Goal: Task Accomplishment & Management: Complete application form

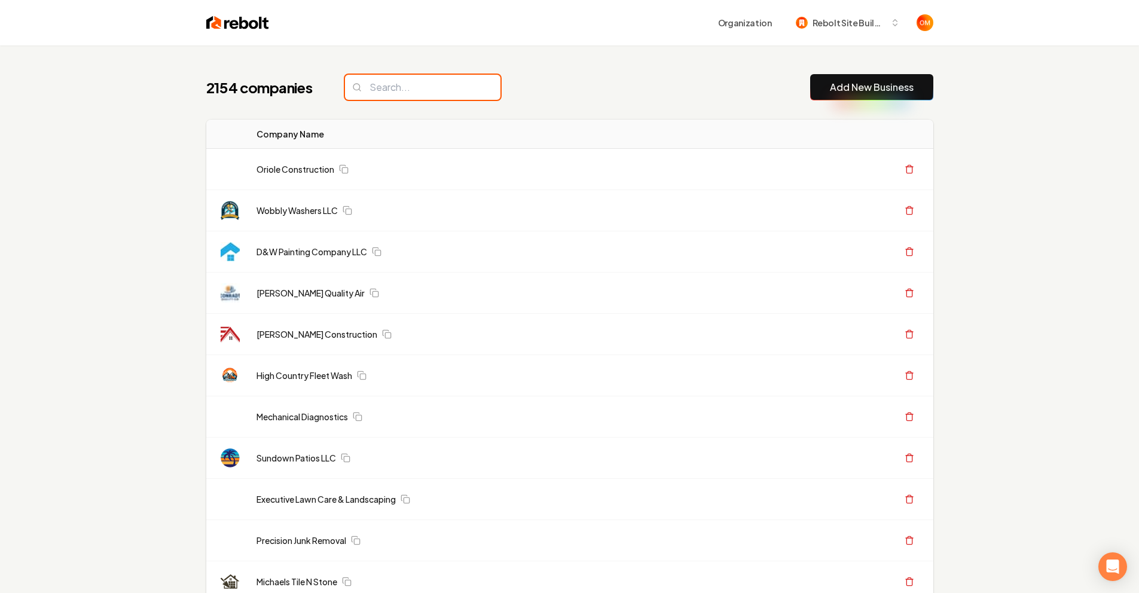
click at [435, 83] on input "search" at bounding box center [423, 87] width 156 height 25
click at [548, 87] on div "2154 companies Add New Business" at bounding box center [569, 87] width 727 height 26
click at [368, 82] on input "search" at bounding box center [423, 87] width 156 height 25
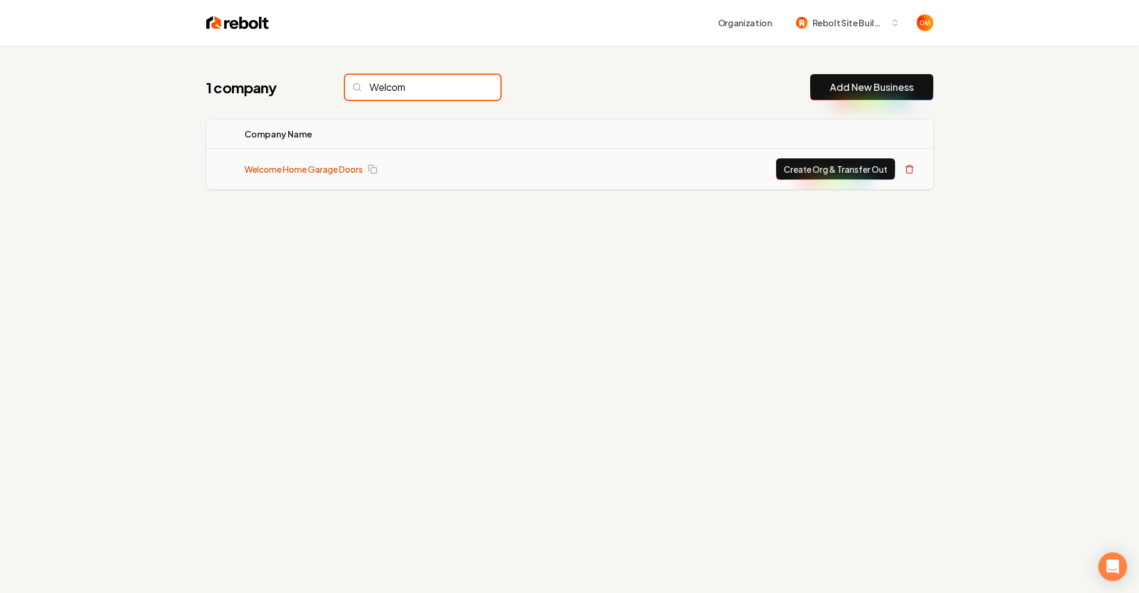
type input "Welcom"
click at [325, 169] on link "Welcome Home Garage Doors" at bounding box center [304, 169] width 118 height 12
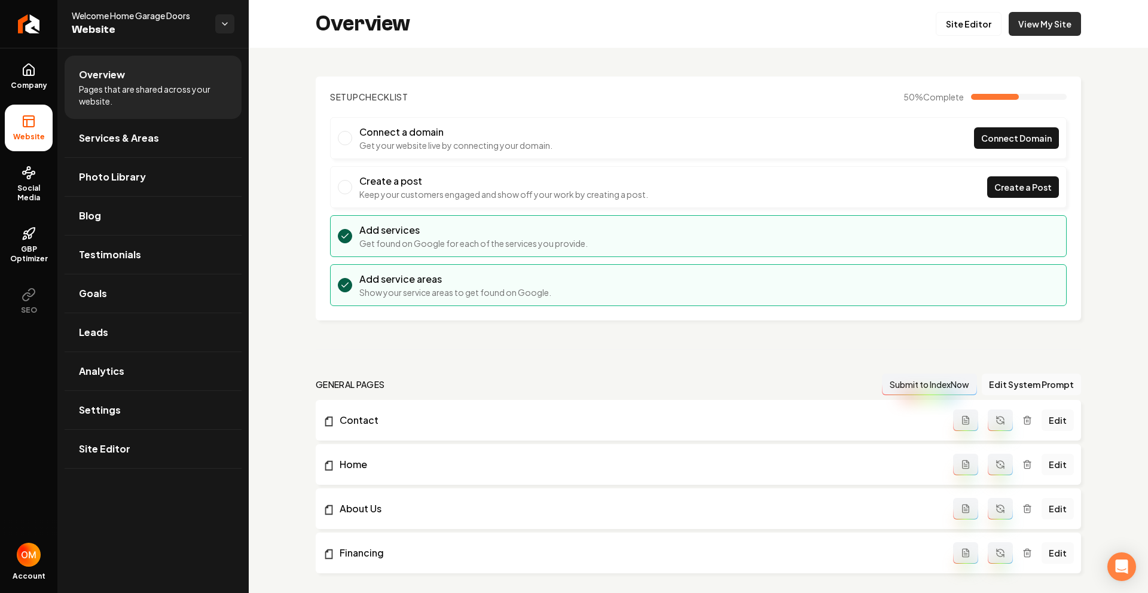
click at [1052, 22] on link "View My Site" at bounding box center [1045, 24] width 72 height 24
click at [32, 21] on icon "Return to dashboard" at bounding box center [28, 23] width 19 height 19
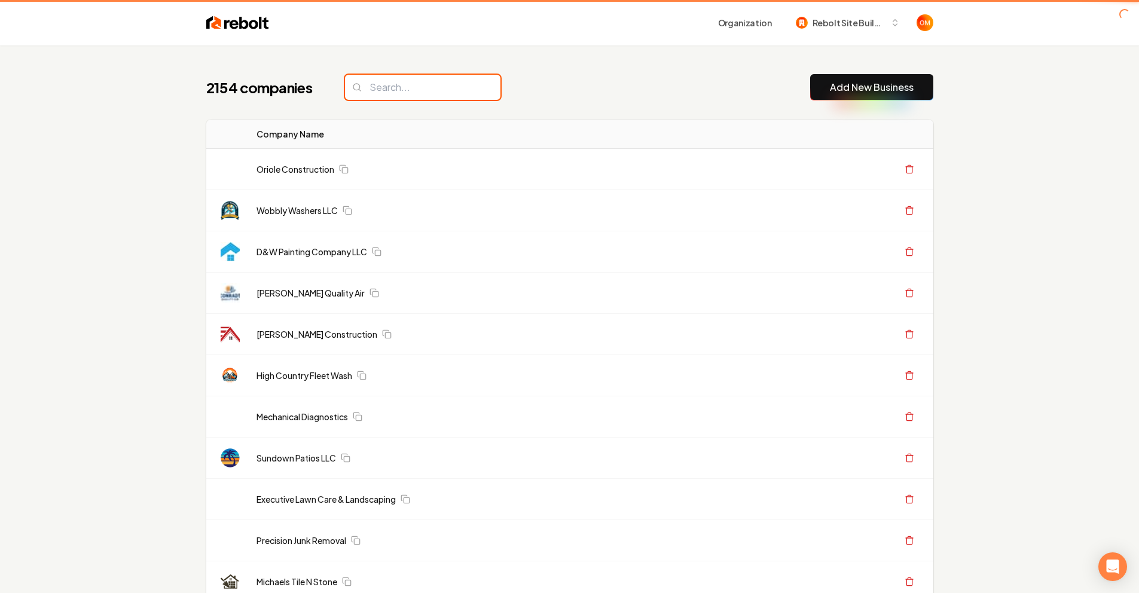
click at [440, 92] on input "search" at bounding box center [423, 87] width 156 height 25
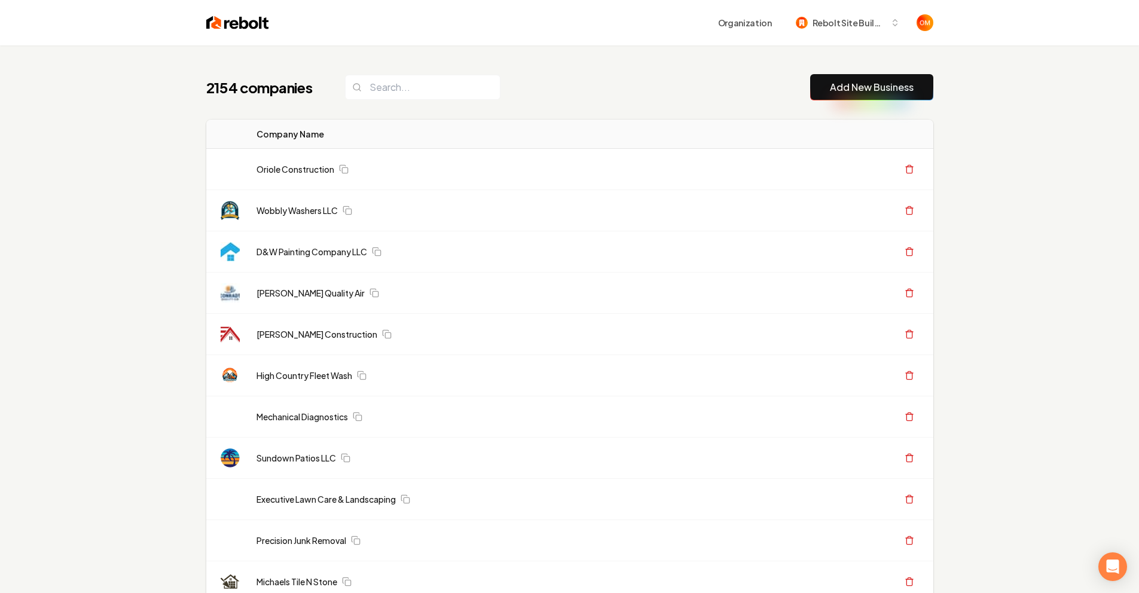
drag, startPoint x: 523, startPoint y: 78, endPoint x: 514, endPoint y: 77, distance: 9.0
click at [523, 78] on div "2154 companies Add New Business" at bounding box center [569, 87] width 727 height 26
click at [422, 89] on input "search" at bounding box center [423, 87] width 156 height 25
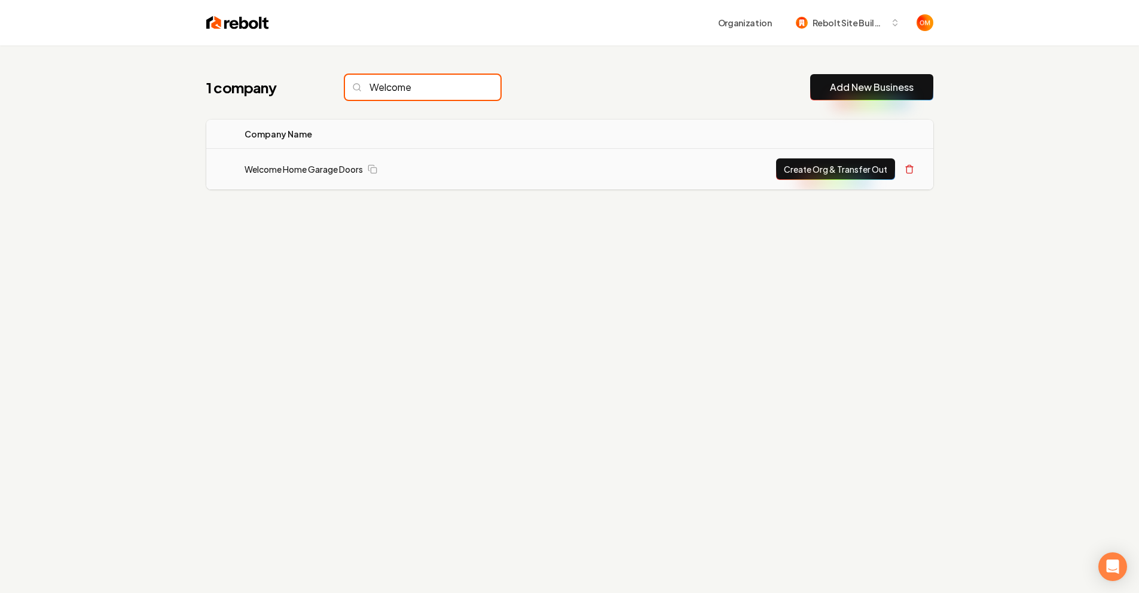
type input "Welcome"
click at [823, 167] on button "Create Org & Transfer Out" at bounding box center [835, 170] width 119 height 22
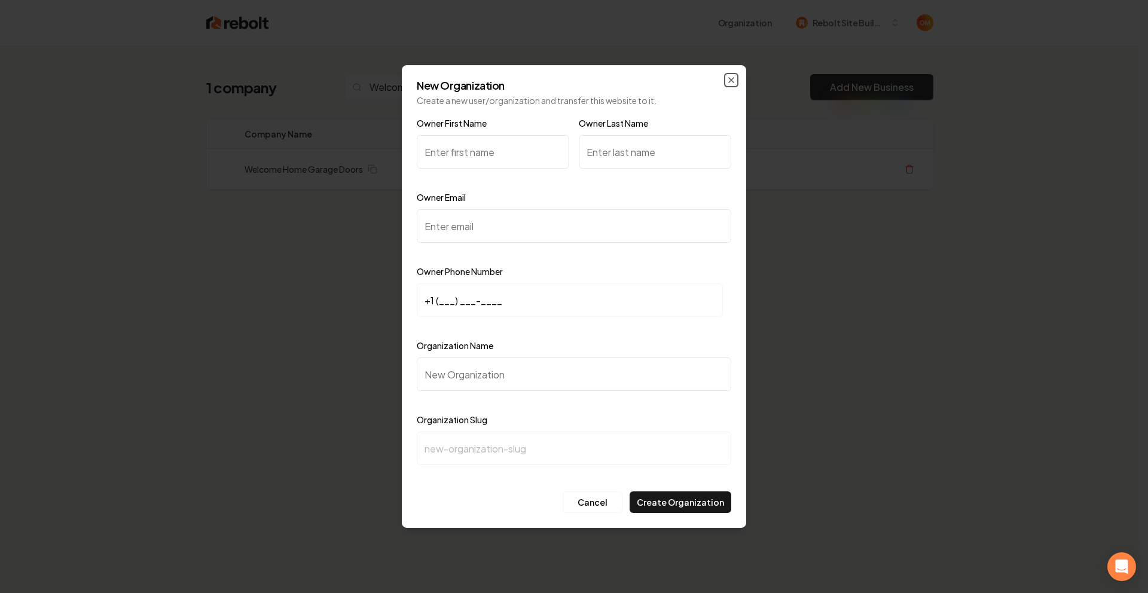
click at [729, 79] on icon "button" at bounding box center [732, 80] width 10 height 10
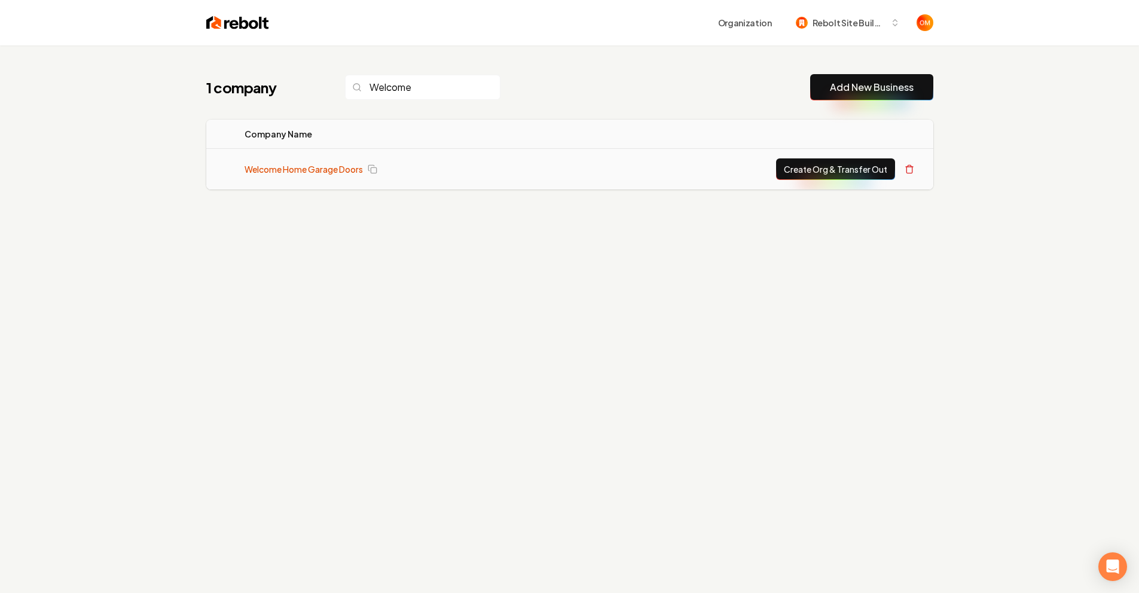
click at [322, 172] on link "Welcome Home Garage Doors" at bounding box center [304, 169] width 118 height 12
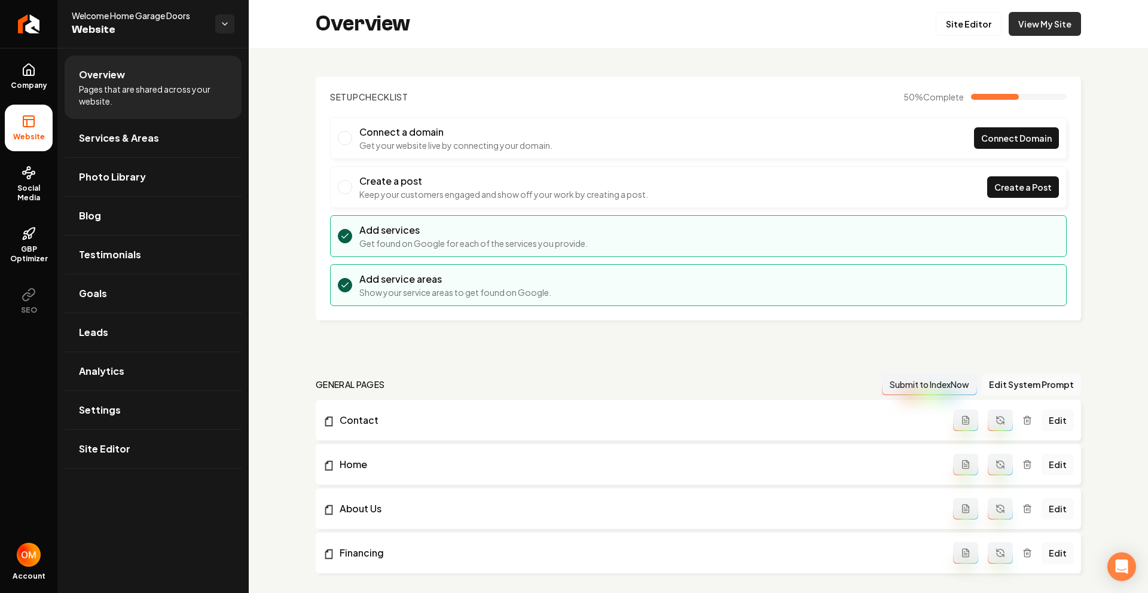
click at [1042, 27] on link "View My Site" at bounding box center [1045, 24] width 72 height 24
click at [33, 26] on icon "Return to dashboard" at bounding box center [28, 23] width 19 height 19
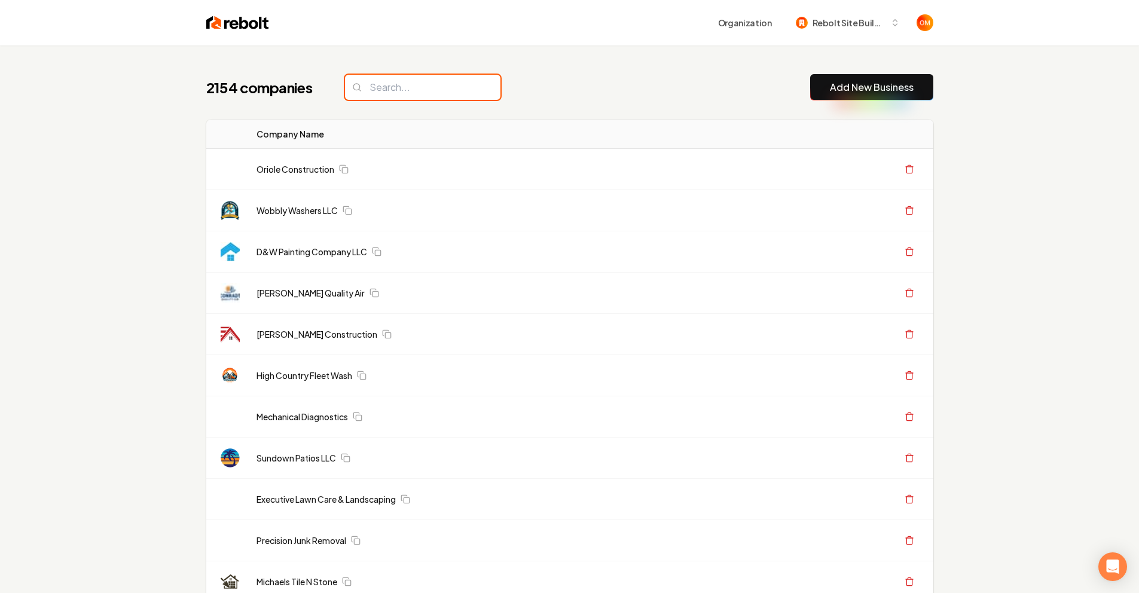
click at [429, 83] on input "search" at bounding box center [423, 87] width 156 height 25
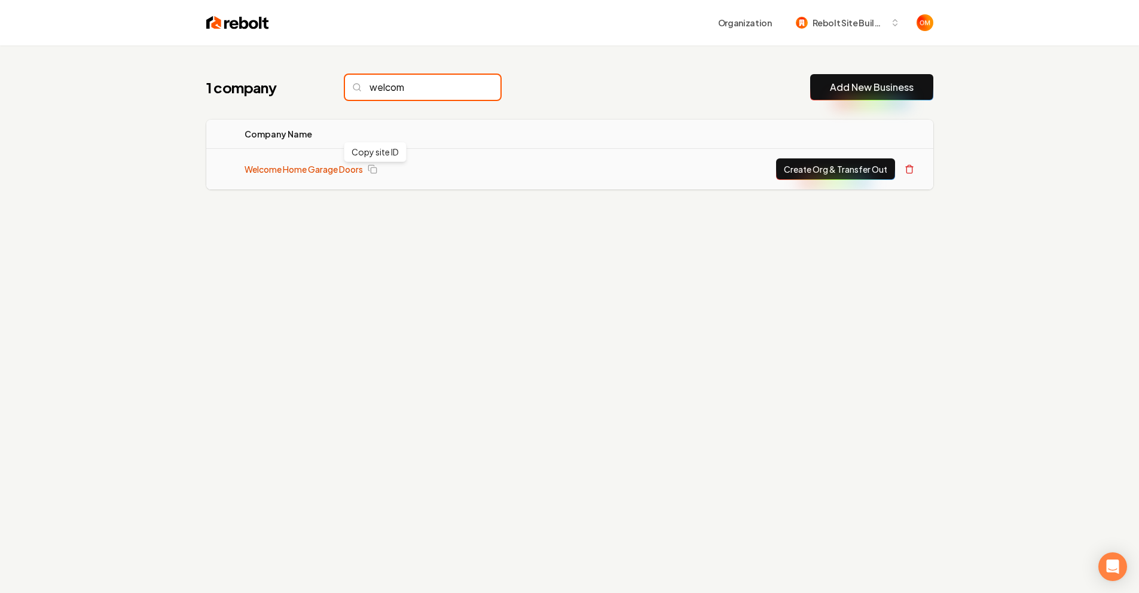
type input "welcom"
click at [306, 166] on link "Welcome Home Garage Doors" at bounding box center [304, 169] width 118 height 12
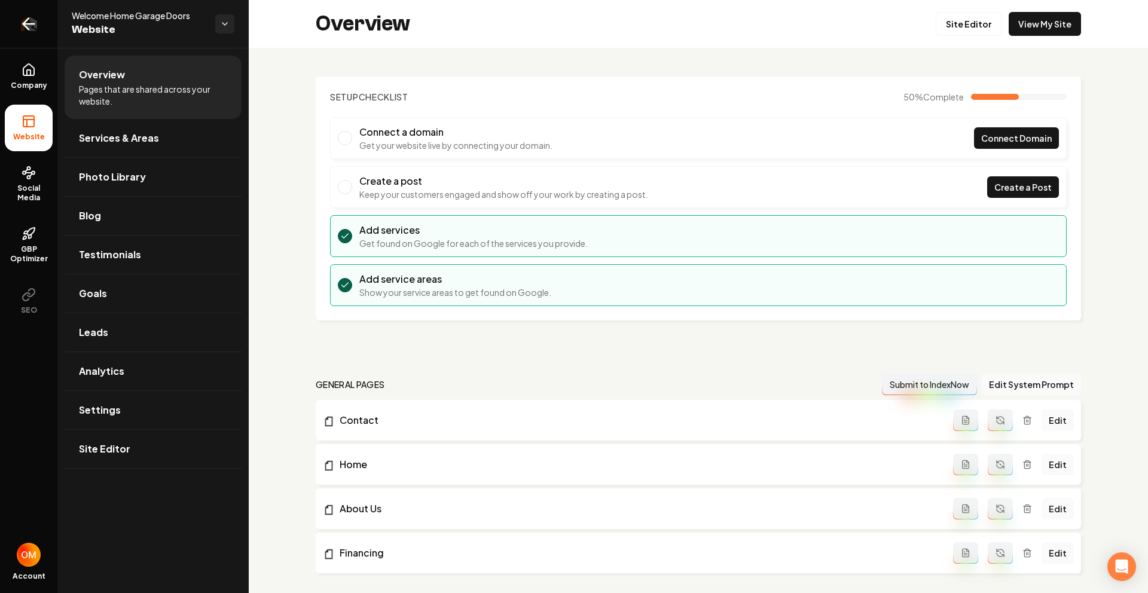
click at [26, 24] on icon "Return to dashboard" at bounding box center [28, 24] width 11 height 0
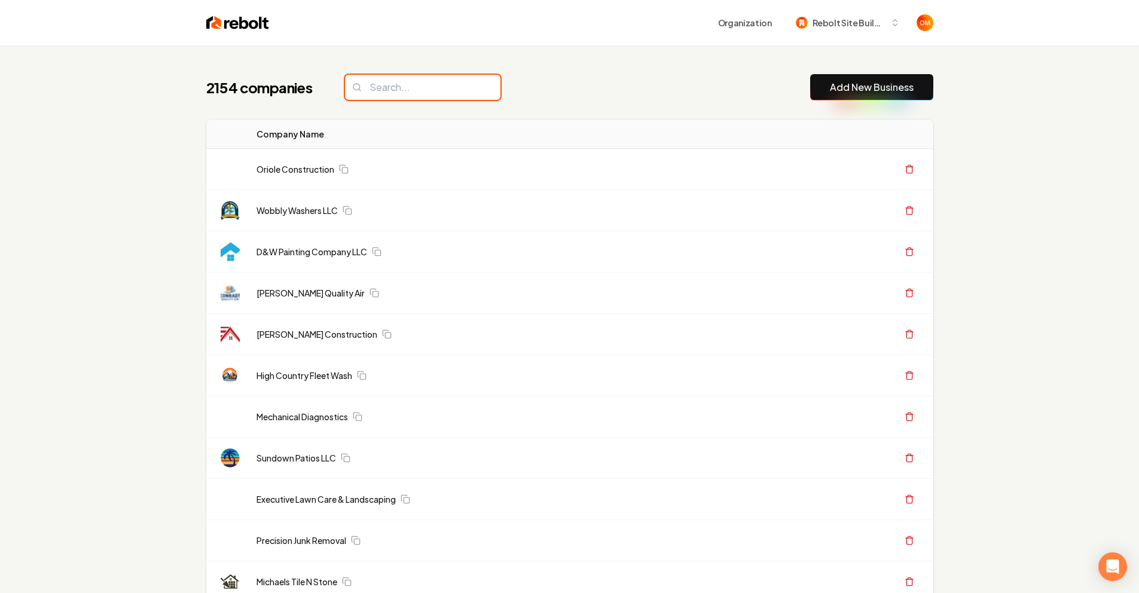
click at [429, 90] on input "search" at bounding box center [423, 87] width 156 height 25
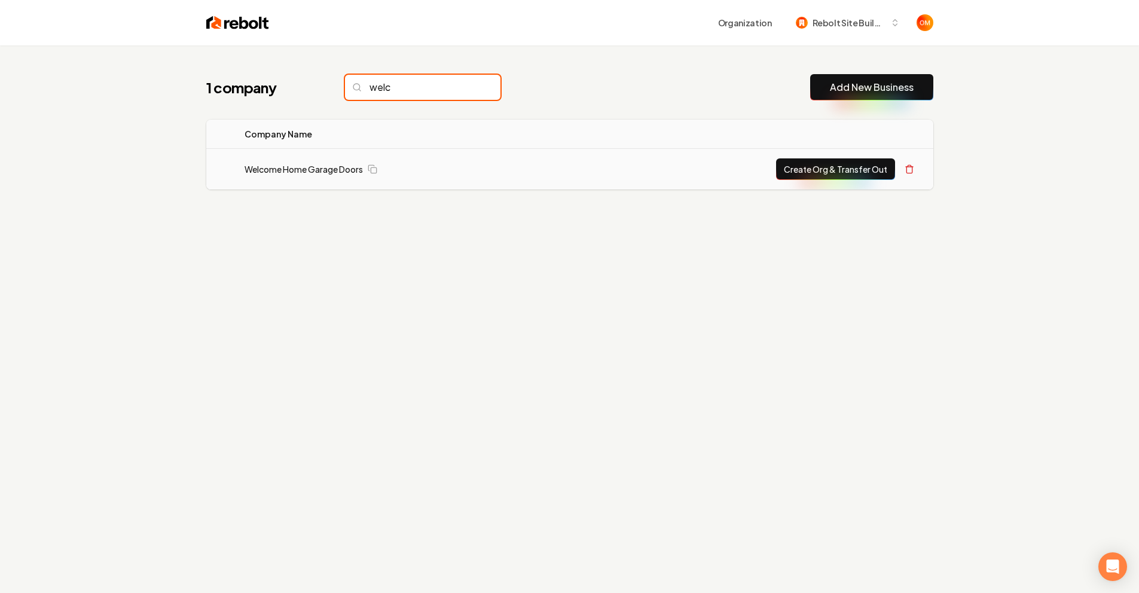
type input "welc"
click at [837, 173] on button "Create Org & Transfer Out" at bounding box center [835, 170] width 119 height 22
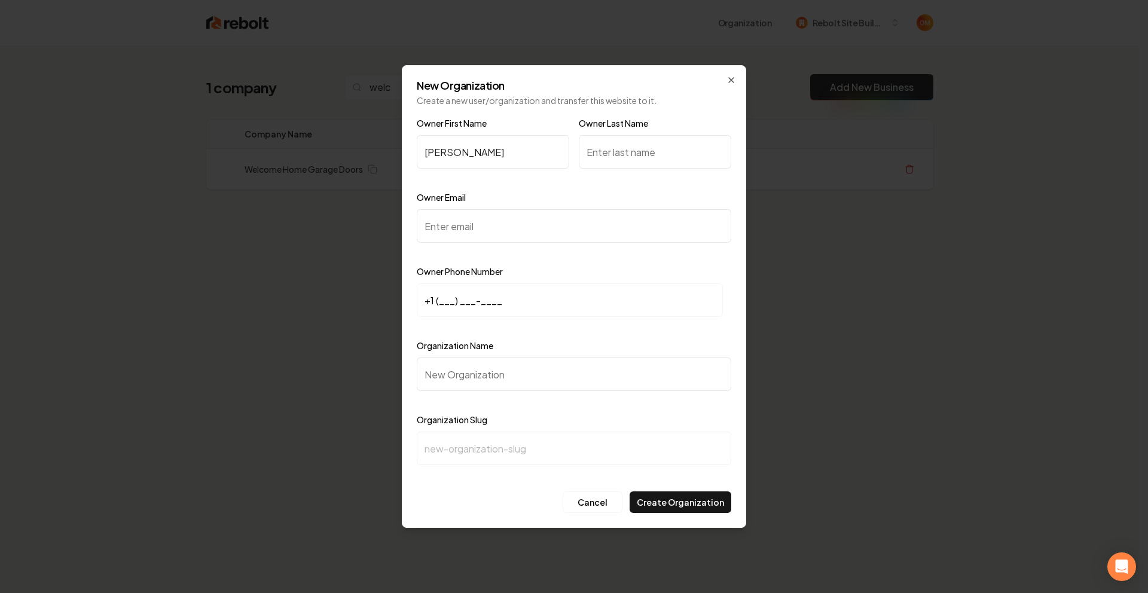
type input "[PERSON_NAME]"
click at [456, 220] on input "Owner Email" at bounding box center [574, 225] width 315 height 33
paste input "[EMAIL_ADDRESS][DOMAIN_NAME]"
type input "[EMAIL_ADDRESS][DOMAIN_NAME]"
click at [438, 304] on input "+1 (___) ___-____" at bounding box center [570, 300] width 306 height 33
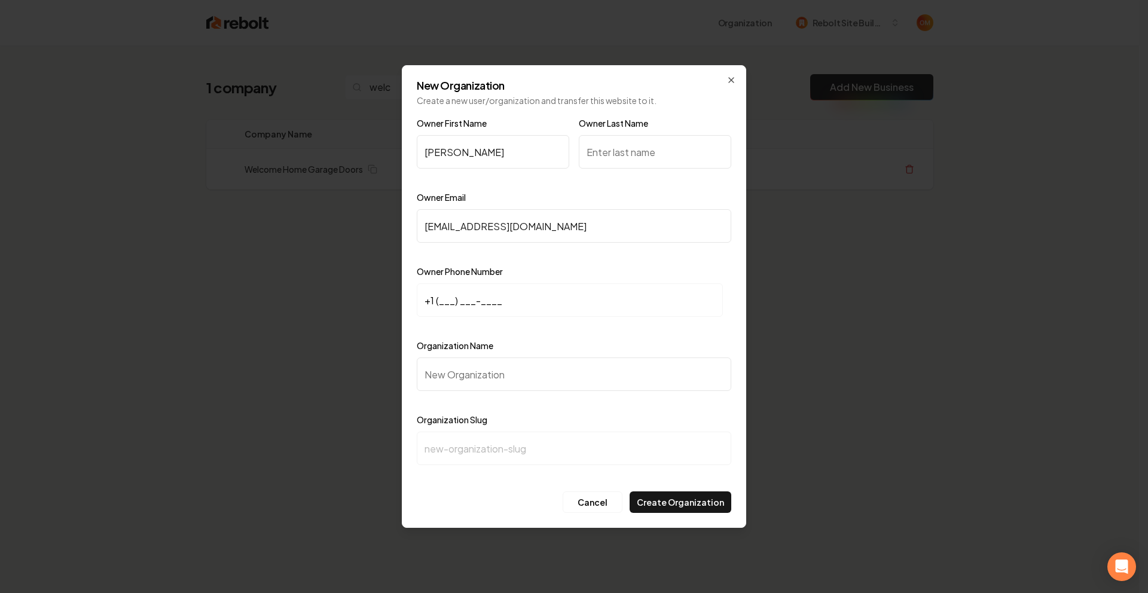
paste input "513) 400-3667"
type input "[PHONE_NUMBER]"
click at [454, 379] on input "Organization Name" at bounding box center [574, 374] width 315 height 33
type input "W"
type input "w"
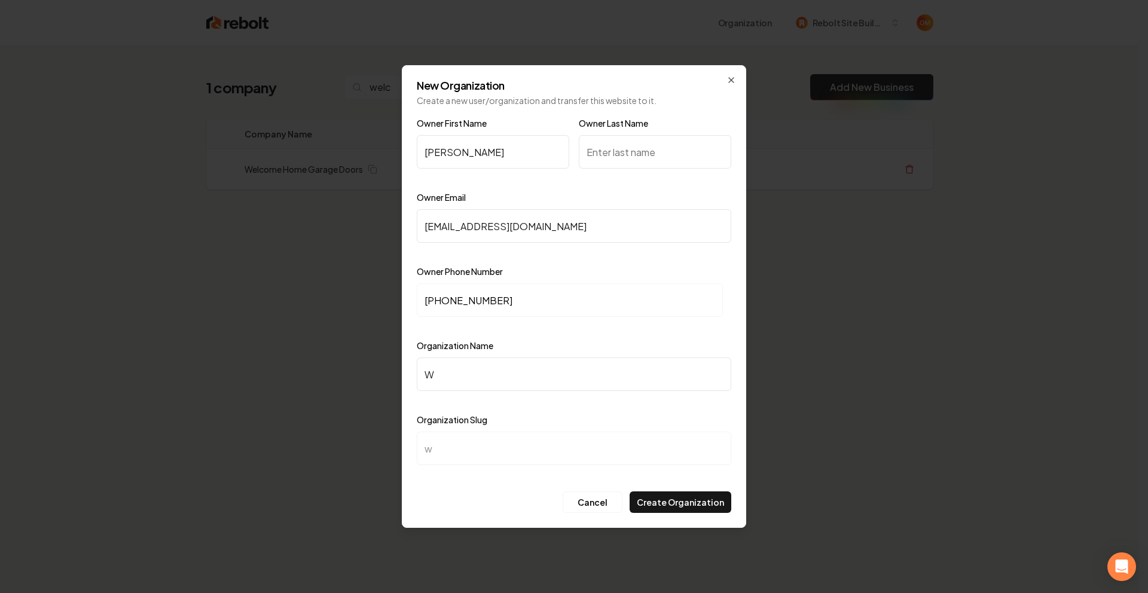
type input "We"
type input "we"
type input "Wel"
type input "wel"
type input "Welc"
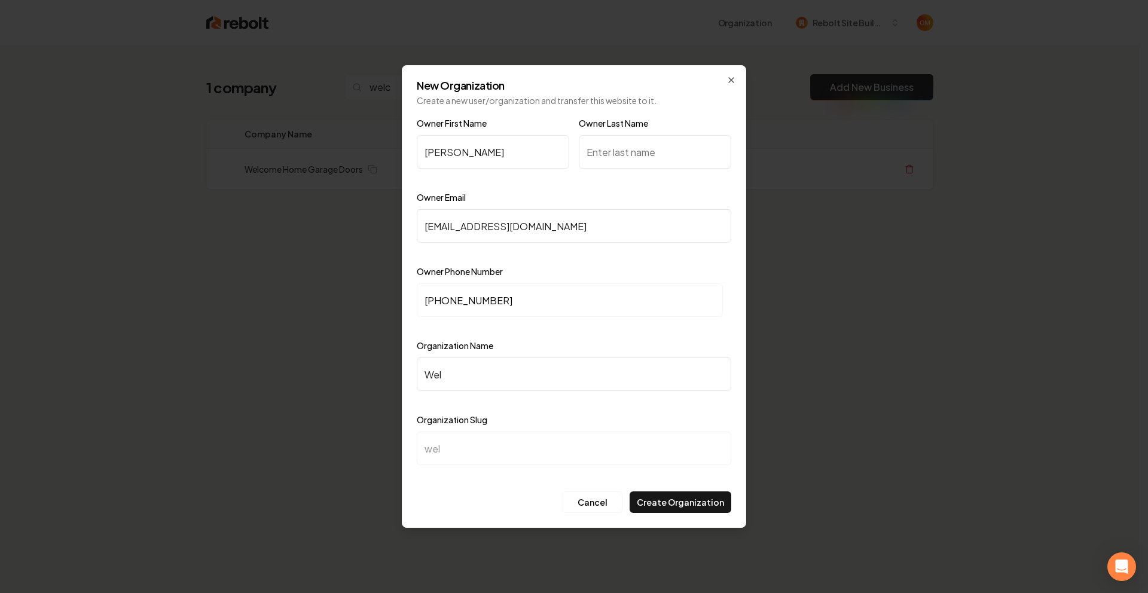
type input "welc"
type input "Welco"
type input "welco"
type input "Welcom"
type input "welcom"
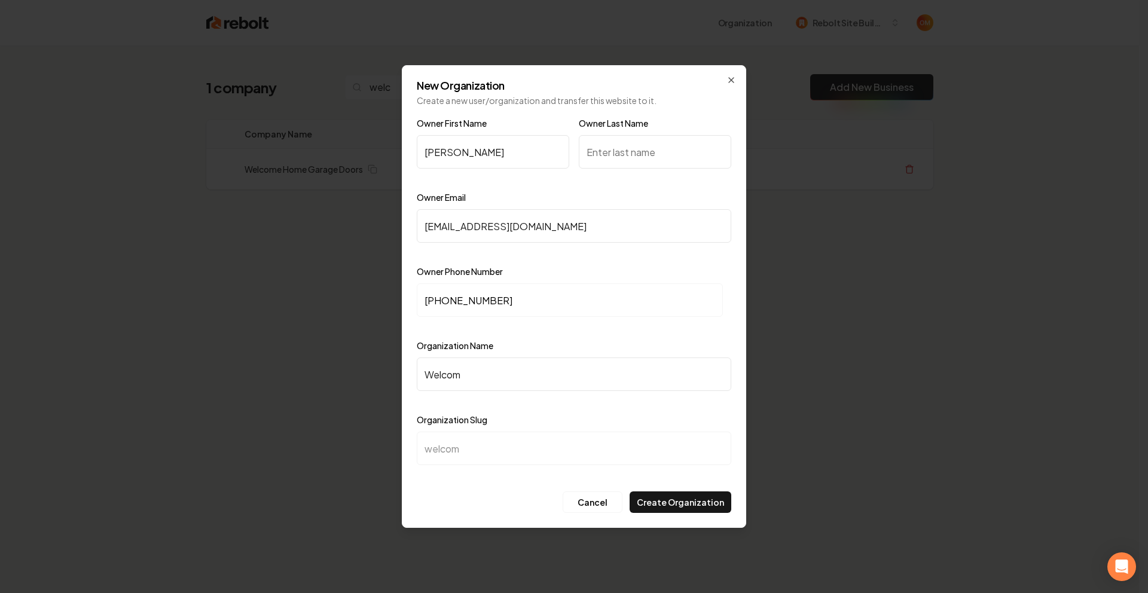
type input "Welcome"
type input "welcome"
type input "Welcome H"
type input "welcome-h"
type input "Welcome Ho"
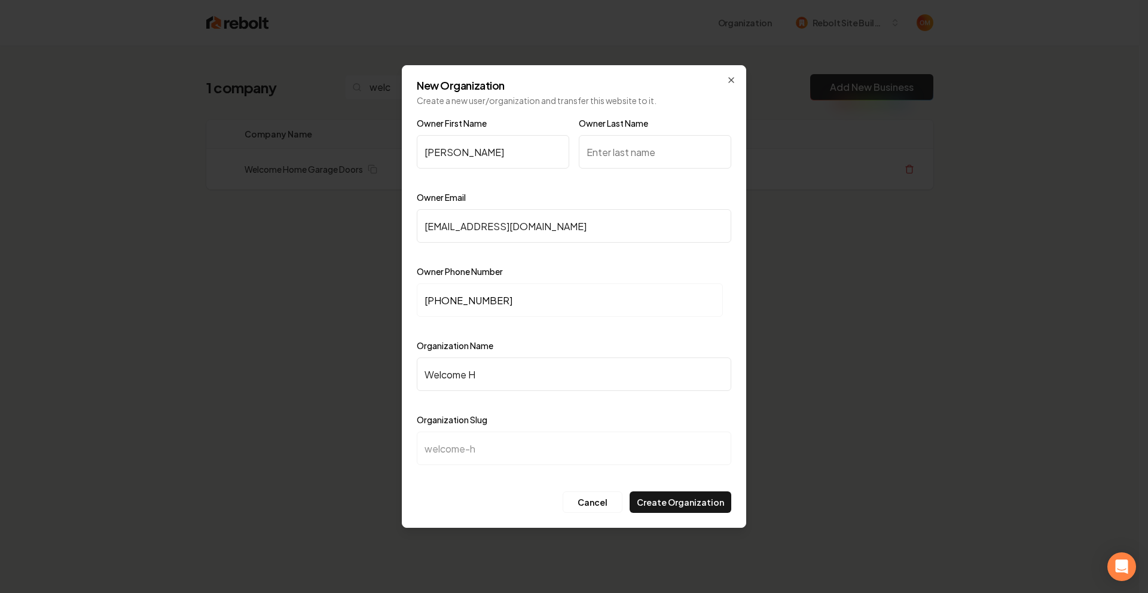
type input "welcome-ho"
type input "Welcome Hom"
type input "welcome-hom"
type input "Welcome Home"
type input "welcome-home"
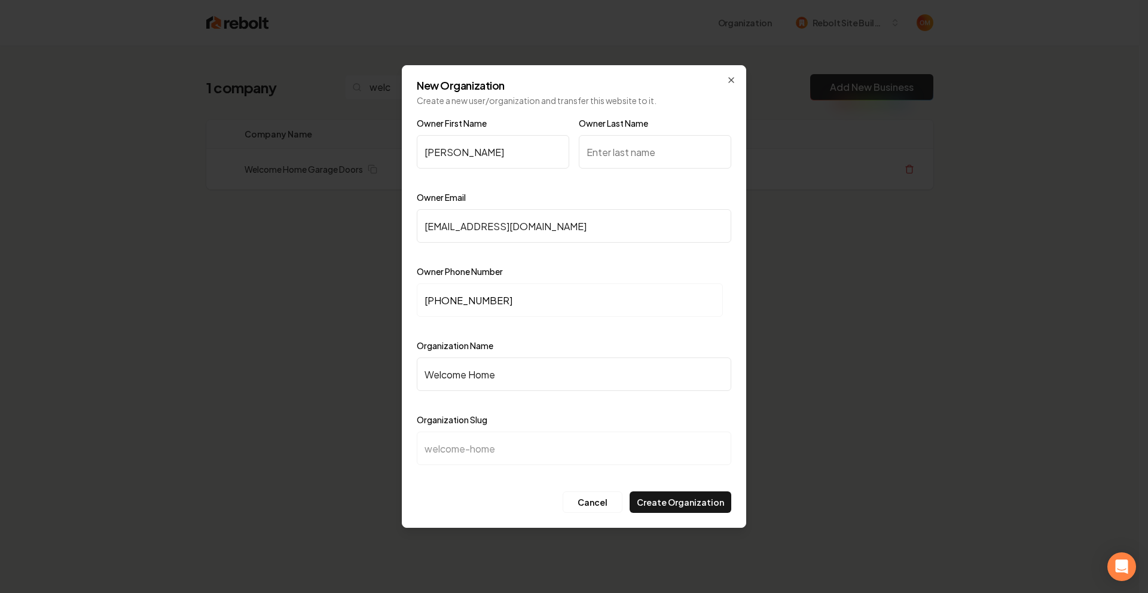
type input "Welcome Home G"
type input "welcome-home-g"
type input "Welcome Home Ga"
type input "welcome-home-[GEOGRAPHIC_DATA]"
type input "Welcome Home Gar"
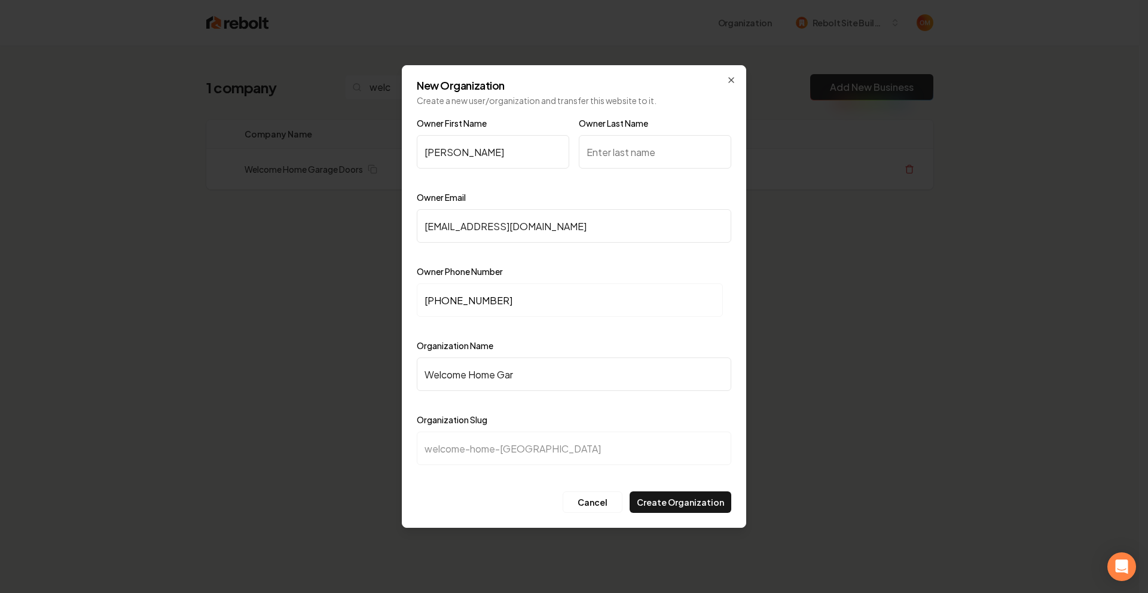
type input "welcome-home-gar"
type input "Welcome Home Gara"
type input "welcome-home-gara"
type input "Welcome Home Garag"
type input "welcome-home-garag"
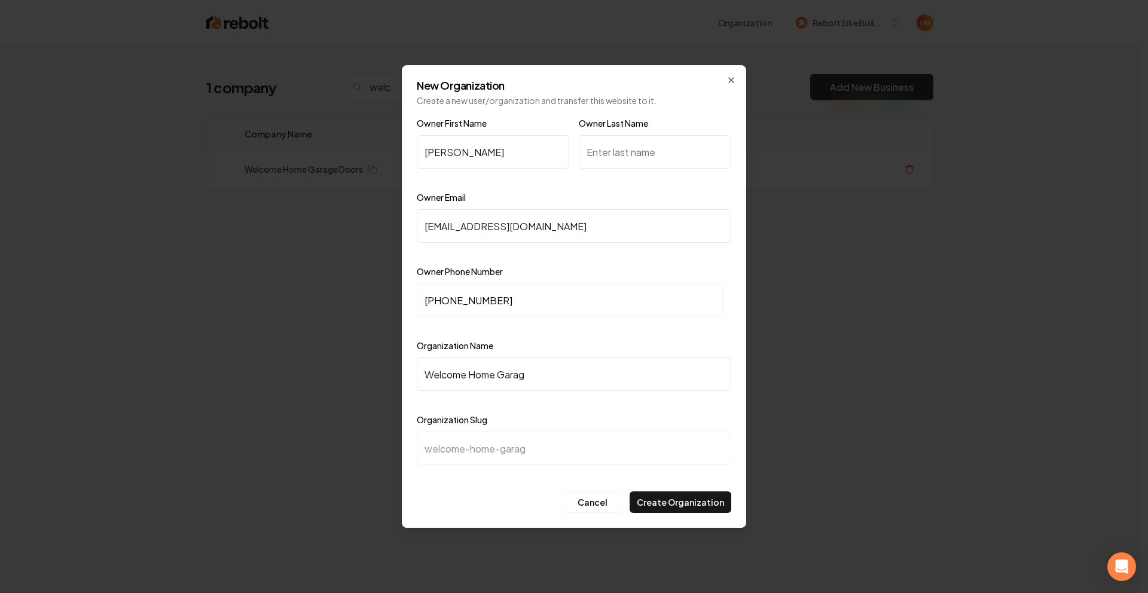
type input "Welcome Home Garage"
type input "welcome-home-garage"
type input "Welcome Home Garage D"
type input "welcome-home-garage-d"
type input "Welcome Home Garage Do"
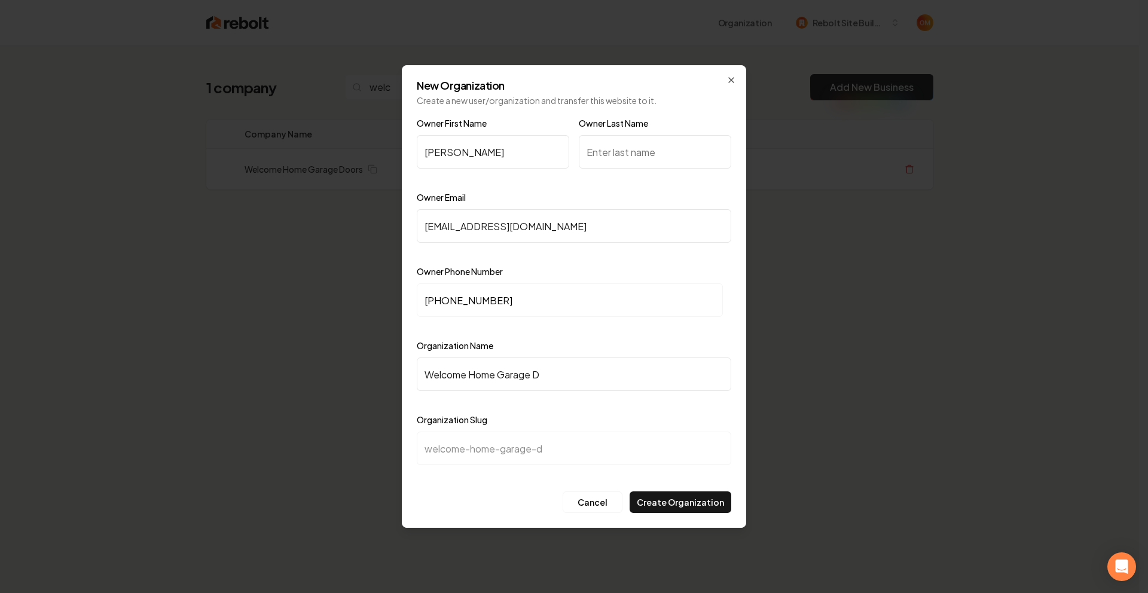
type input "welcome-home-garage-do"
type input "Welcome Home Garage Doo"
type input "welcome-home-garage-doo"
type input "Welcome Home Garage Door"
type input "welcome-home-garage-door"
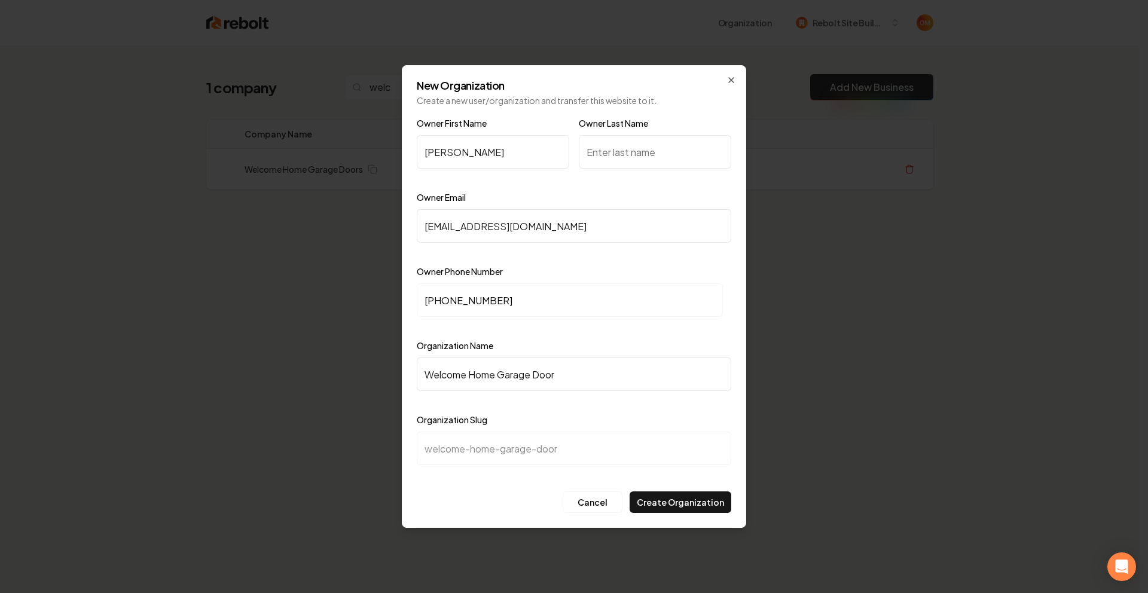
type input "Welcome Home Garage Door"
click at [651, 345] on div "Organization Name Welcome Home Garage Door" at bounding box center [574, 373] width 315 height 69
click at [664, 144] on input "Owner Last Name" at bounding box center [655, 151] width 153 height 33
click at [529, 185] on div "Owner First Name [PERSON_NAME] Owner Last Name" at bounding box center [574, 153] width 315 height 74
click at [626, 151] on input "Owner Last Name" at bounding box center [655, 151] width 153 height 33
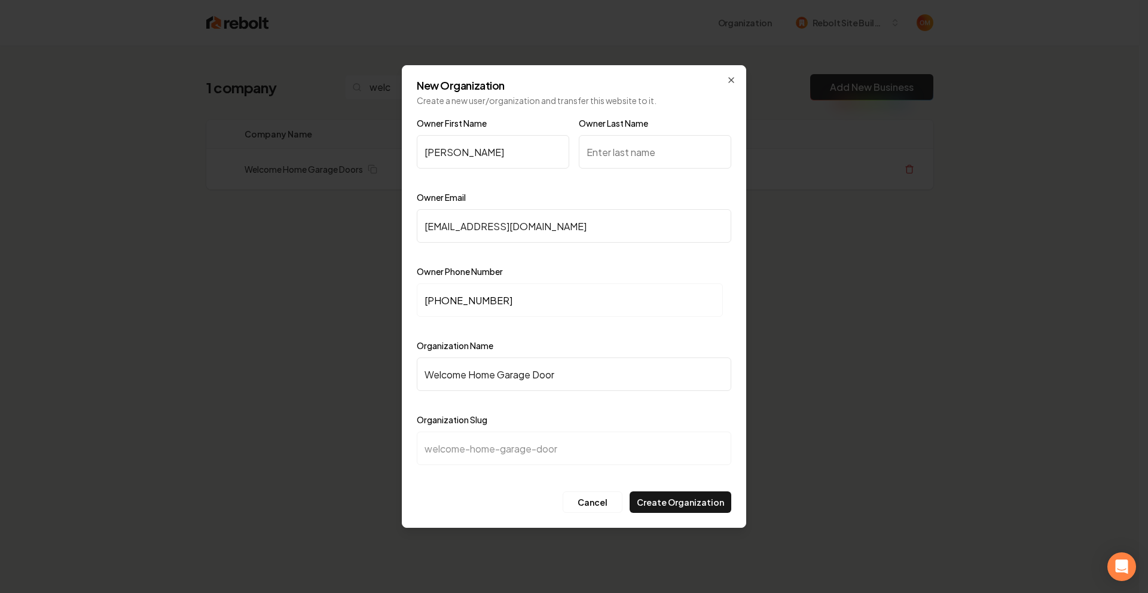
click at [621, 147] on input "Owner Last Name" at bounding box center [655, 151] width 153 height 33
click at [666, 106] on div "New Organization Create a new user/organization and transfer this website to it…" at bounding box center [574, 296] width 345 height 463
click at [651, 147] on input "Owner Last Name" at bounding box center [655, 151] width 153 height 33
drag, startPoint x: 515, startPoint y: 179, endPoint x: 532, endPoint y: 172, distance: 18.5
click at [515, 179] on div at bounding box center [493, 179] width 153 height 12
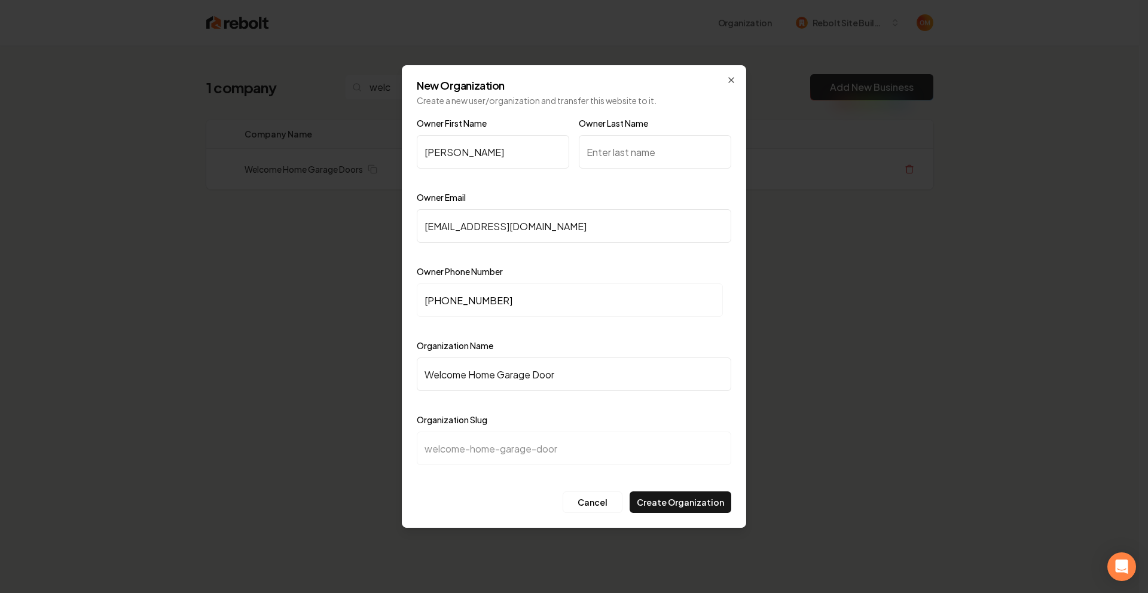
click at [653, 145] on input "Owner Last Name" at bounding box center [655, 151] width 153 height 33
type input "[PERSON_NAME]"
drag, startPoint x: 596, startPoint y: 196, endPoint x: 611, endPoint y: 223, distance: 30.8
click at [596, 196] on div "Owner Email [PERSON_NAME][EMAIL_ADDRESS][DOMAIN_NAME]" at bounding box center [574, 224] width 315 height 69
click at [683, 497] on button "Create Organization" at bounding box center [681, 503] width 102 height 22
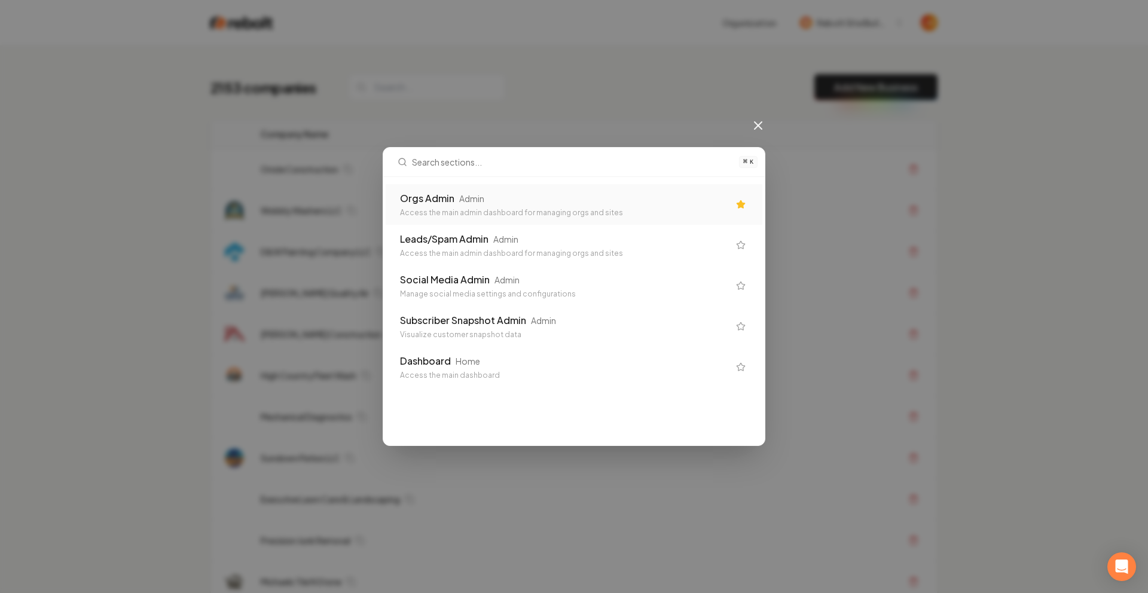
click at [540, 209] on div "Access the main admin dashboard for managing orgs and sites" at bounding box center [564, 213] width 329 height 10
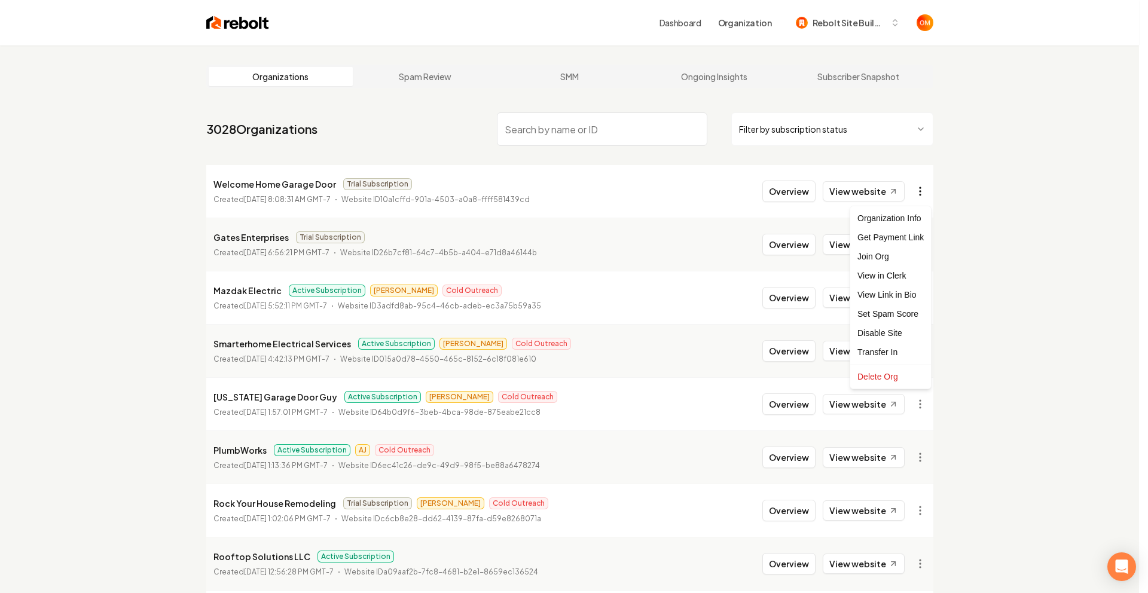
click at [924, 189] on html "Dashboard Organization Rebolt Site Builder Organizations Spam Review SMM Ongoin…" at bounding box center [574, 296] width 1148 height 593
click at [901, 238] on div "Get Payment Link" at bounding box center [891, 237] width 76 height 19
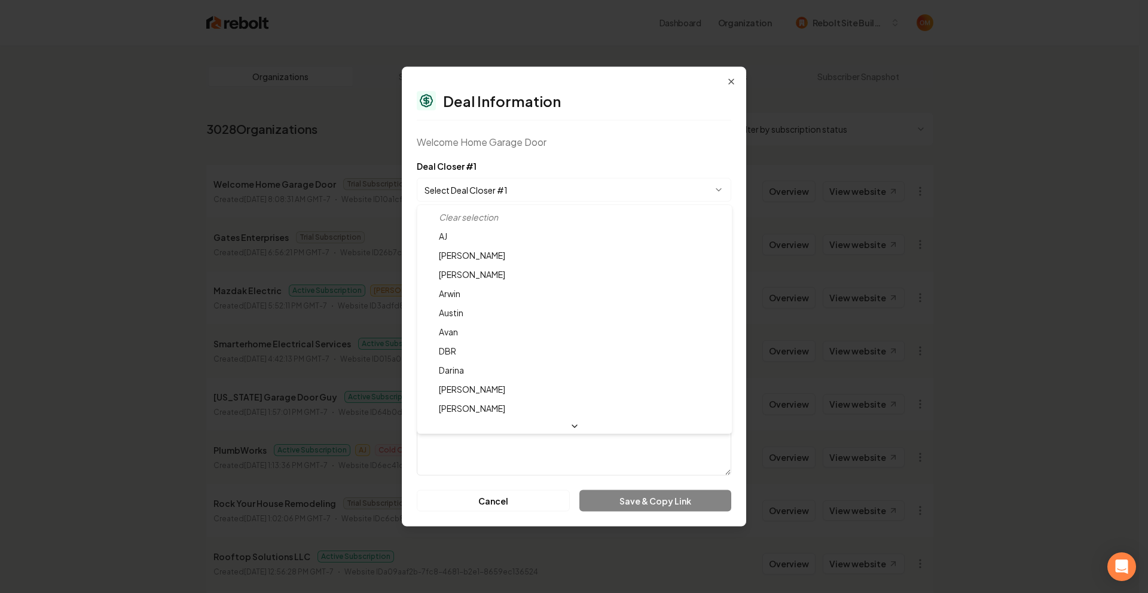
click at [485, 193] on body "Dashboard Organization Rebolt Site Builder Organizations Spam Review SMM Ongoin…" at bounding box center [569, 296] width 1139 height 593
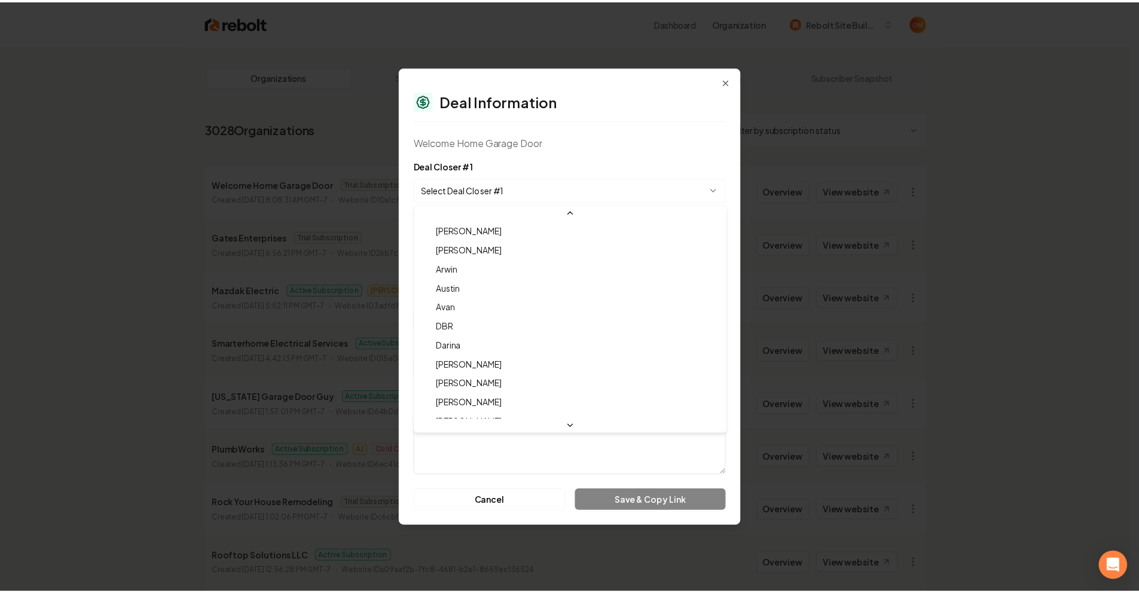
scroll to position [39, 0]
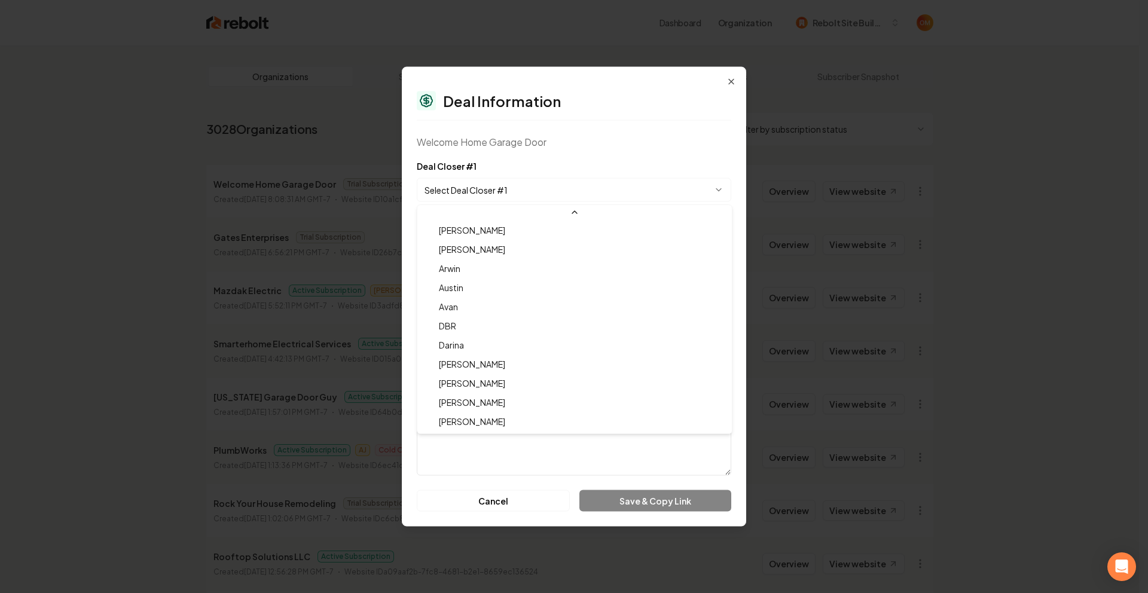
select select "**********"
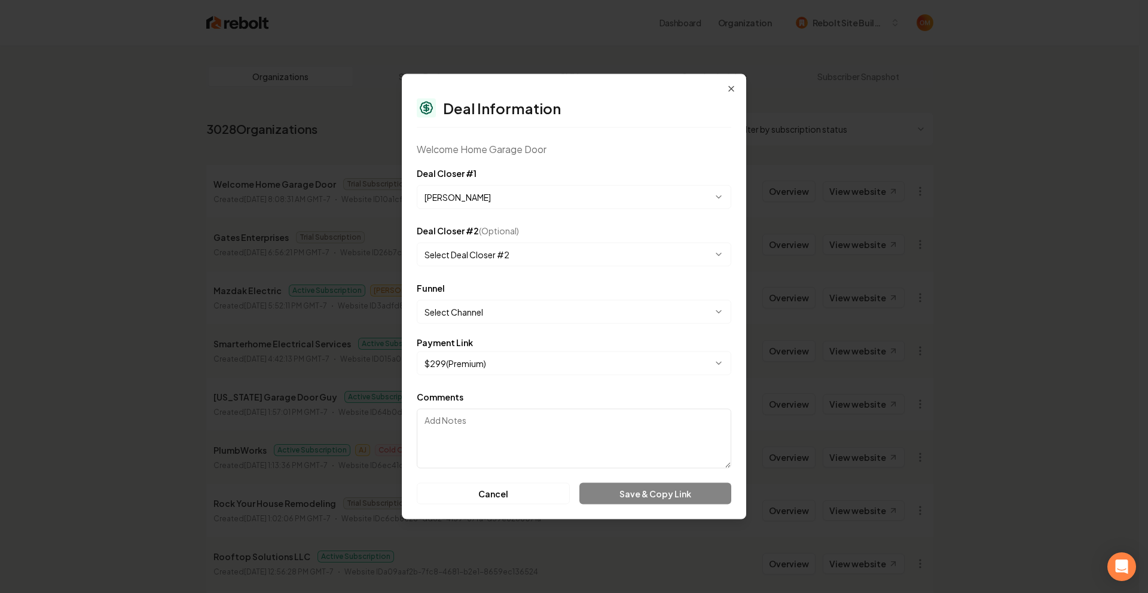
click at [559, 151] on div "Welcome Home Garage Door" at bounding box center [574, 149] width 315 height 14
click at [486, 301] on body "Dashboard Organization Rebolt Site Builder Organizations Spam Review SMM Ongoin…" at bounding box center [569, 296] width 1139 height 593
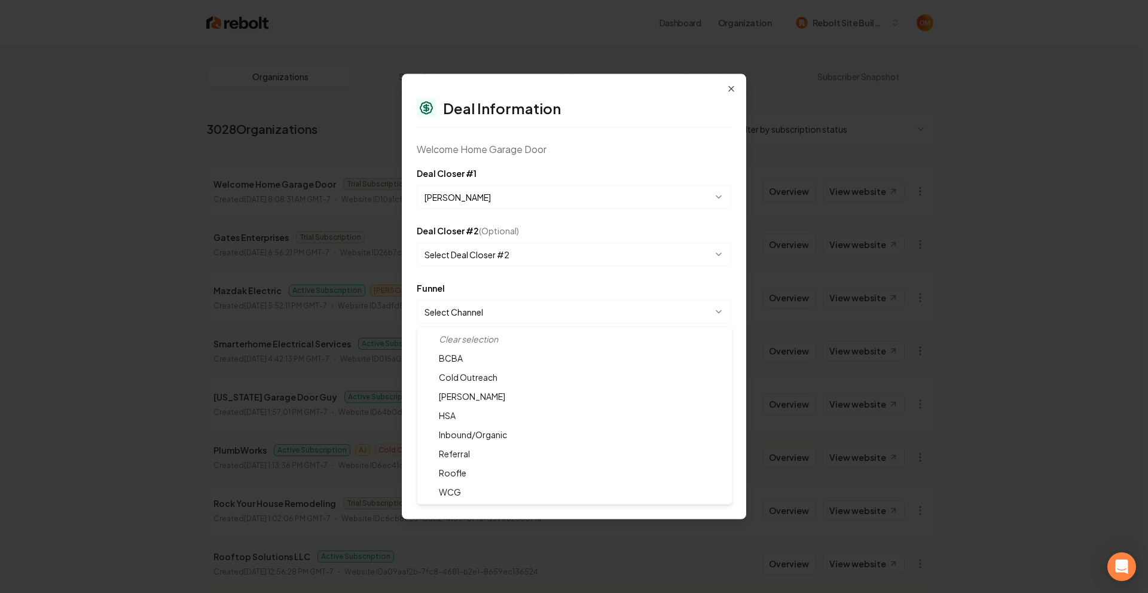
select select "**********"
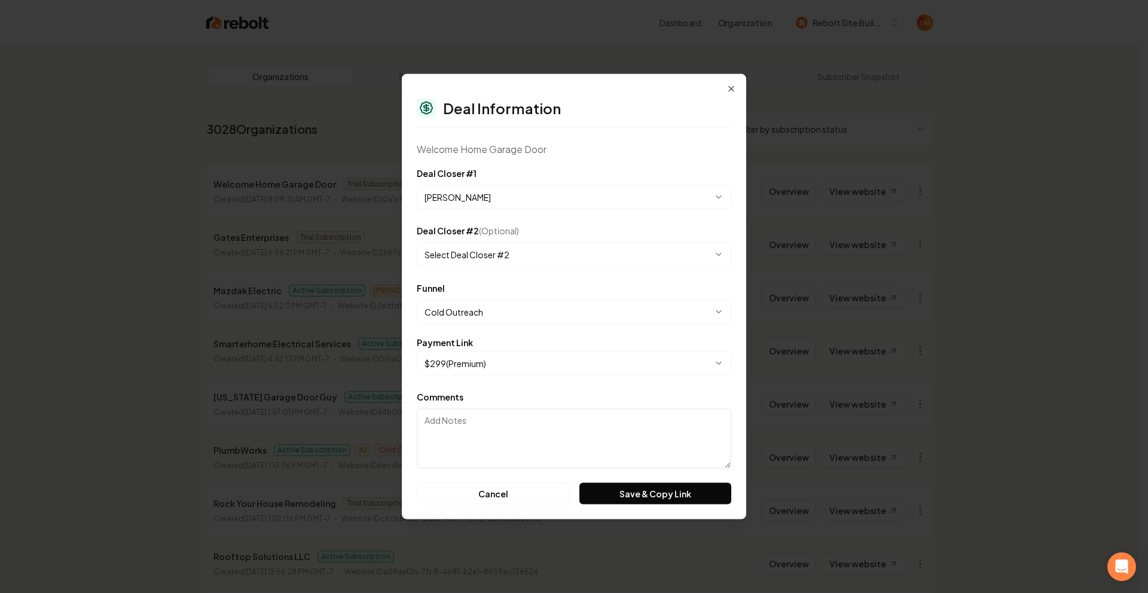
click at [578, 135] on div "**********" at bounding box center [574, 297] width 345 height 446
click at [466, 365] on body "Dashboard Organization Rebolt Site Builder Organizations Spam Review SMM Ongoin…" at bounding box center [569, 296] width 1139 height 593
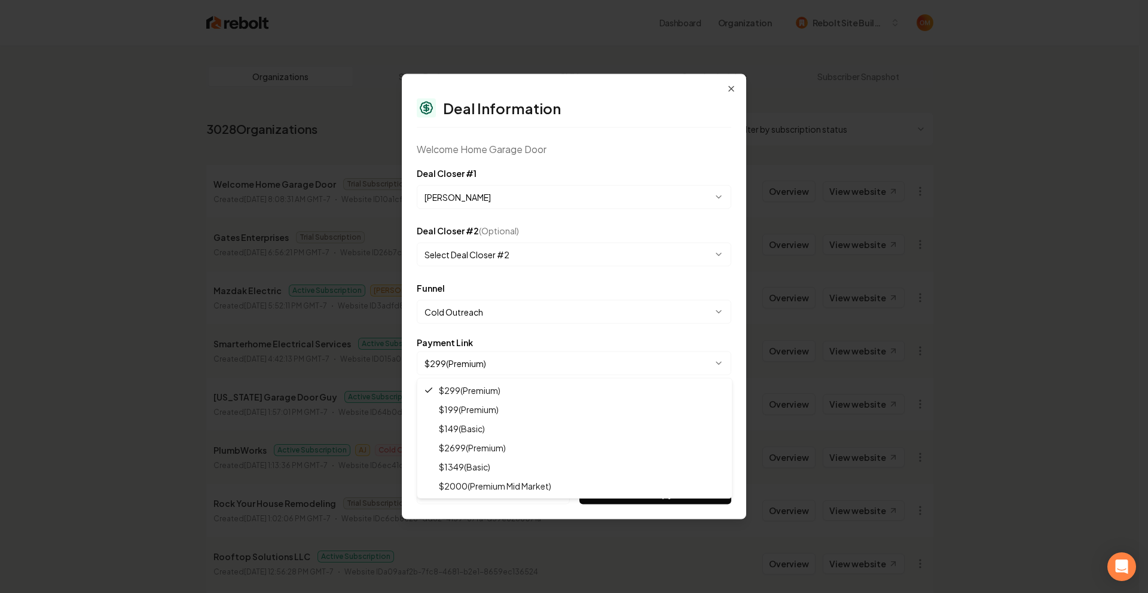
select select "**********"
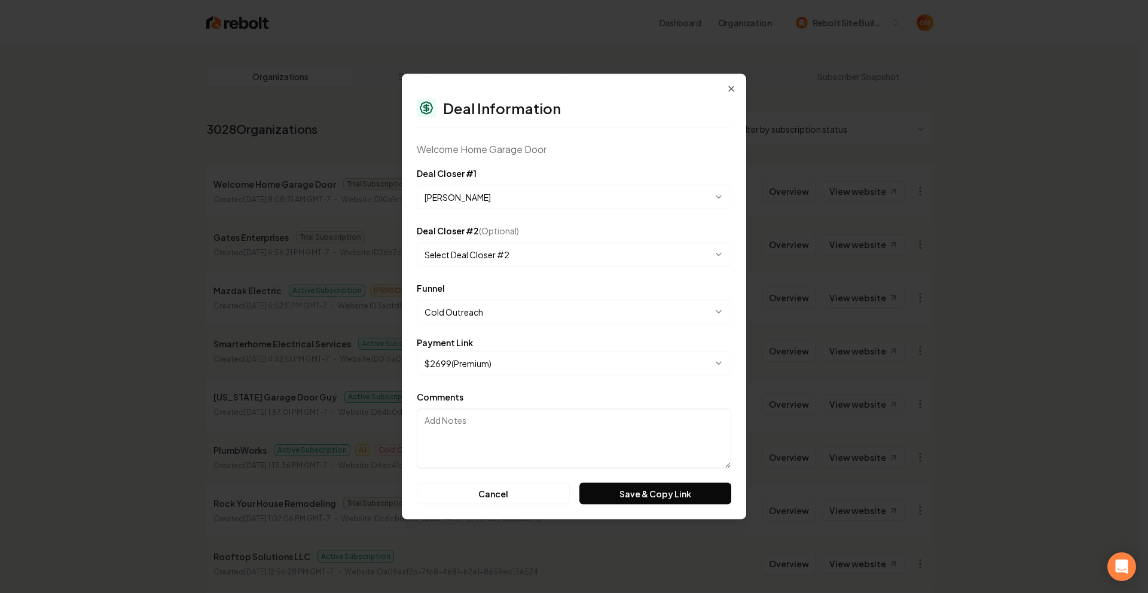
click at [586, 158] on div "**********" at bounding box center [574, 297] width 345 height 446
click at [655, 500] on button "Save & Copy Link" at bounding box center [656, 494] width 152 height 22
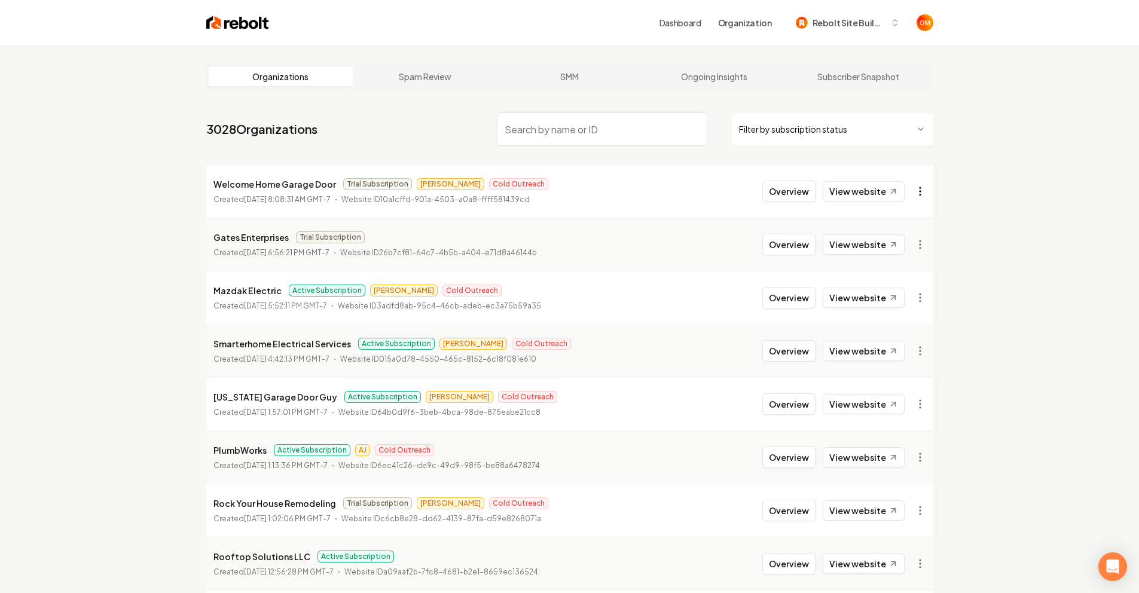
click at [919, 189] on html "Dashboard Organization Rebolt Site Builder Organizations Spam Review SMM Ongoin…" at bounding box center [569, 296] width 1139 height 593
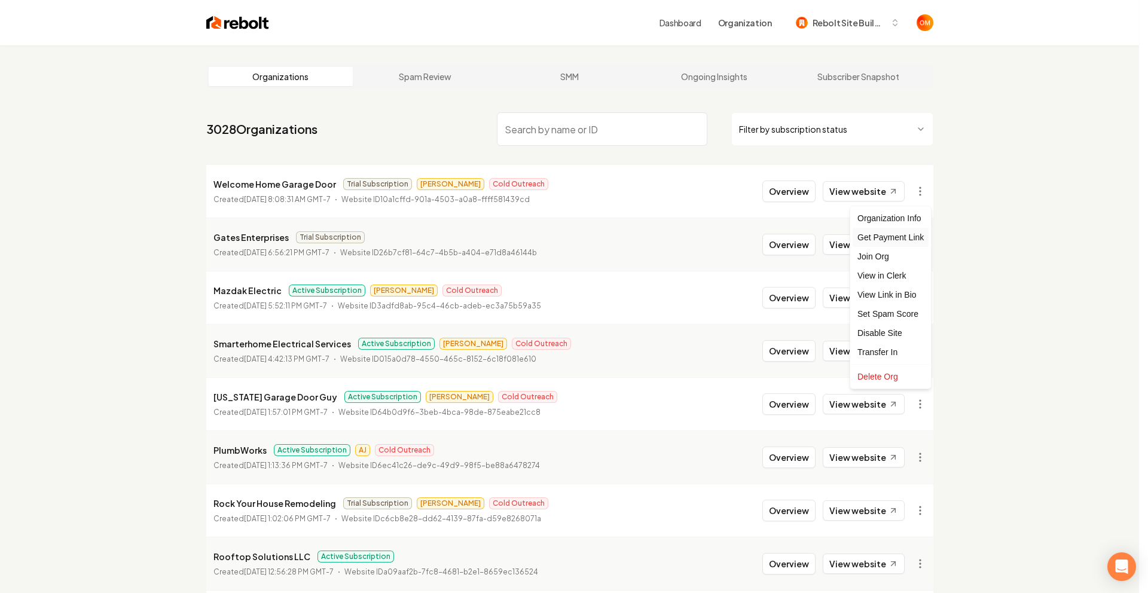
click at [904, 236] on div "Get Payment Link" at bounding box center [891, 237] width 76 height 19
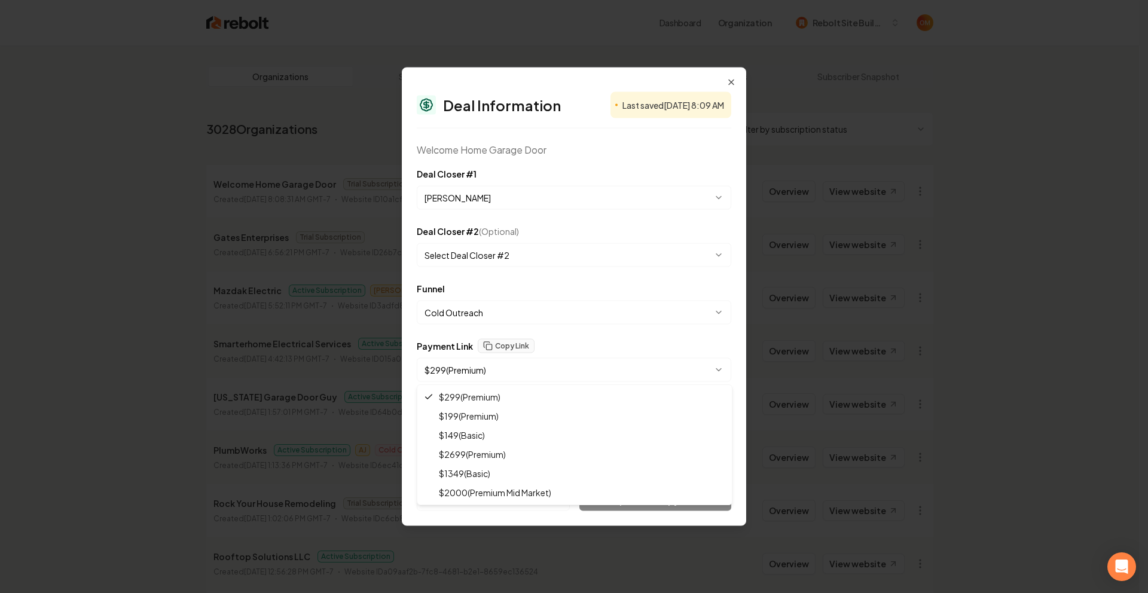
click at [446, 373] on body "Dashboard Organization Rebolt Site Builder Organizations Spam Review SMM Ongoin…" at bounding box center [569, 296] width 1139 height 593
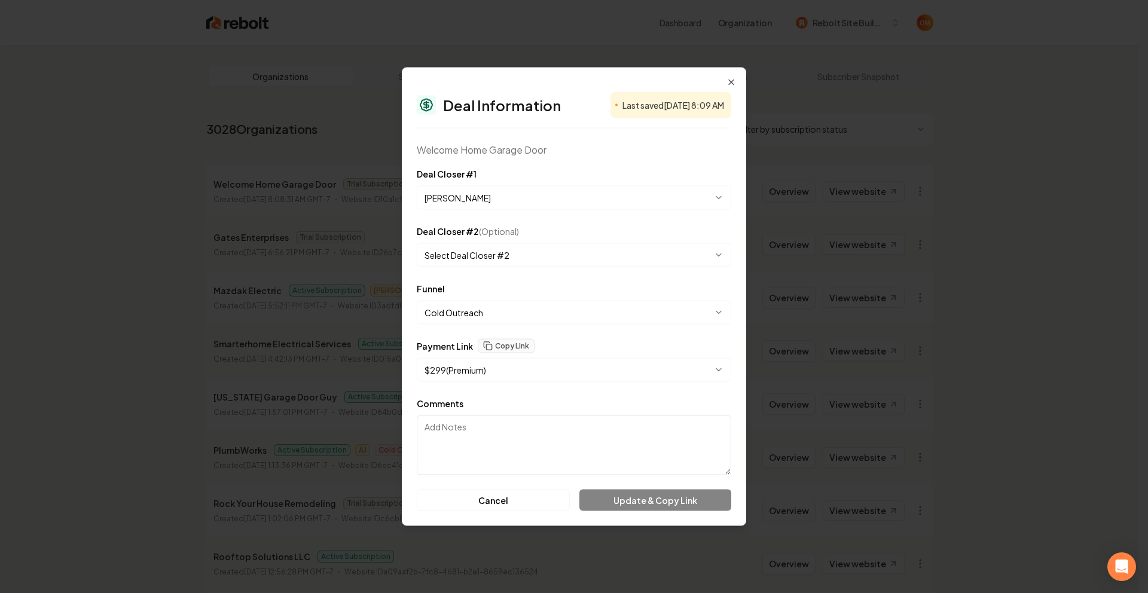
click at [505, 389] on form "**********" at bounding box center [574, 339] width 315 height 345
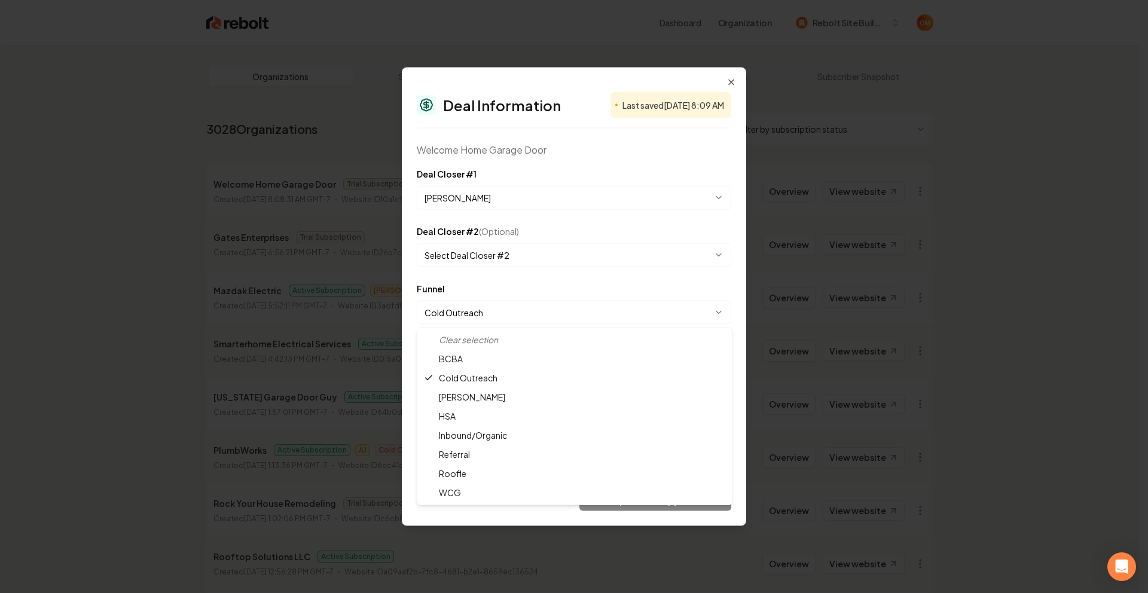
click at [470, 307] on body "Dashboard Organization Rebolt Site Builder Organizations Spam Review SMM Ongoin…" at bounding box center [569, 296] width 1139 height 593
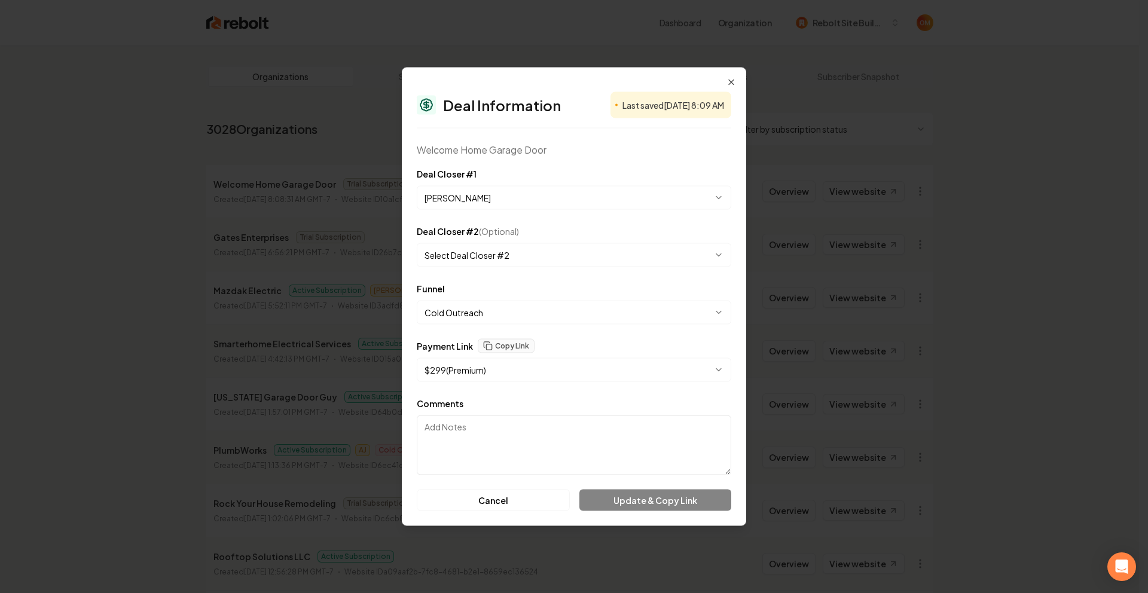
click at [576, 367] on body "Dashboard Organization Rebolt Site Builder Organizations Spam Review SMM Ongoin…" at bounding box center [569, 296] width 1139 height 593
click at [553, 340] on div "Payment Link Copy Link" at bounding box center [574, 346] width 315 height 14
click at [505, 342] on button "Copy Link" at bounding box center [506, 346] width 57 height 14
click at [734, 81] on icon "button" at bounding box center [732, 83] width 10 height 10
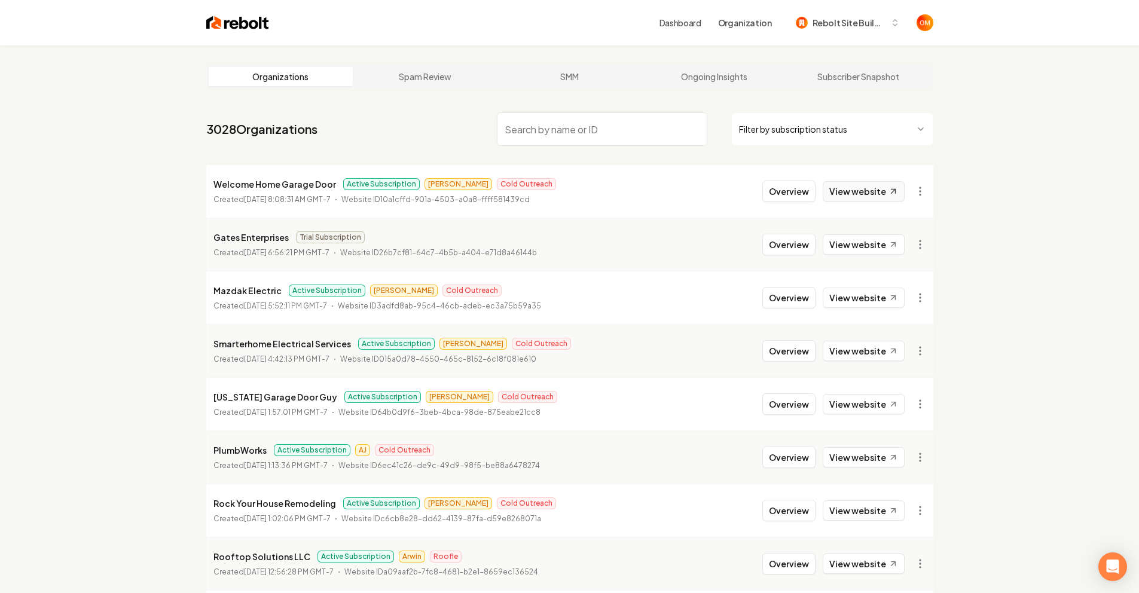
click at [884, 188] on link "View website" at bounding box center [864, 191] width 82 height 20
